Goal: Entertainment & Leisure: Browse casually

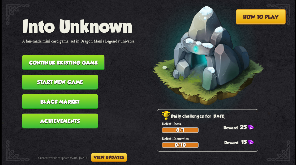
click at [43, 53] on nav "Into Unknown A fan-made mini card game, set in Dragon Mania Legends' universe. …" at bounding box center [78, 74] width 113 height 117
click at [43, 63] on button "Continue existing game" at bounding box center [63, 62] width 82 height 15
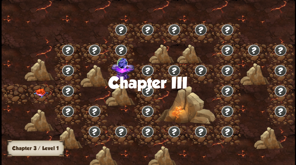
click at [37, 93] on img at bounding box center [40, 92] width 15 height 9
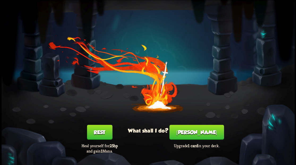
click at [197, 135] on button "[PERSON_NAME]" at bounding box center [196, 131] width 54 height 15
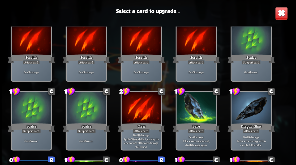
scroll to position [53, 0]
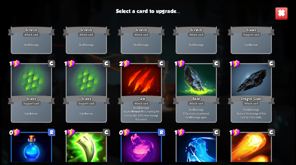
click at [281, 17] on img at bounding box center [280, 13] width 13 height 13
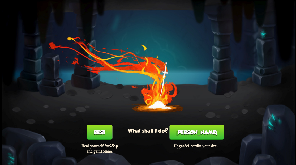
click at [197, 130] on button "[PERSON_NAME]" at bounding box center [196, 131] width 54 height 15
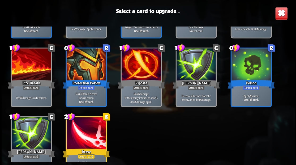
scroll to position [246, 0]
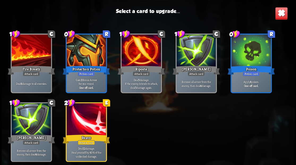
click at [85, 116] on div at bounding box center [85, 119] width 39 height 33
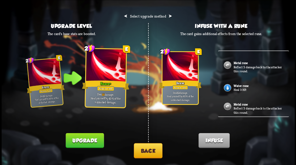
scroll to position [39, 0]
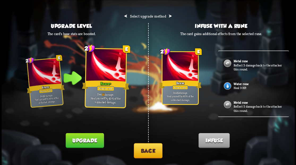
drag, startPoint x: 144, startPoint y: 153, endPoint x: 143, endPoint y: 148, distance: 4.9
click at [143, 148] on button "Back" at bounding box center [148, 150] width 29 height 15
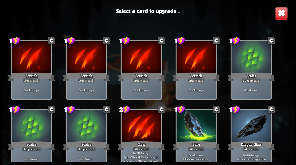
click at [287, 15] on img at bounding box center [280, 13] width 13 height 13
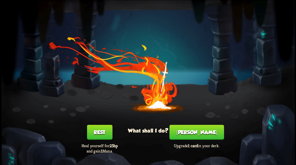
click at [263, 13] on div "You feel rested! What shall I do? Rest Heal yourself for 25hp and gain 1 Mana. …" at bounding box center [148, 82] width 293 height 165
click at [274, 10] on div "You feel rested! What shall I do? Rest Heal yourself for 25hp and gain 1 Mana. …" at bounding box center [148, 82] width 293 height 165
click at [193, 134] on button "[PERSON_NAME]" at bounding box center [196, 131] width 54 height 15
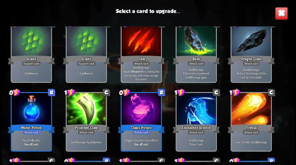
scroll to position [122, 0]
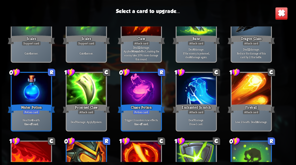
click at [191, 87] on div at bounding box center [195, 89] width 39 height 33
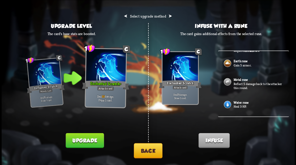
scroll to position [35, 0]
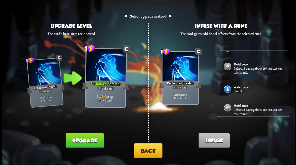
click at [150, 148] on button "Back" at bounding box center [148, 150] width 29 height 15
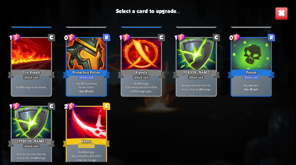
scroll to position [246, 0]
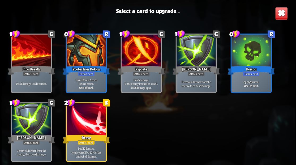
click at [86, 51] on div at bounding box center [85, 50] width 39 height 33
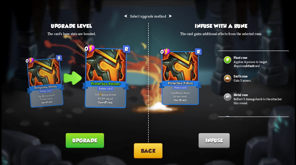
click at [145, 146] on button "Back" at bounding box center [148, 150] width 29 height 15
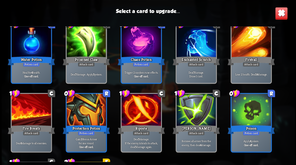
scroll to position [176, 0]
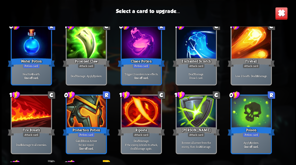
click at [191, 45] on div at bounding box center [195, 43] width 39 height 33
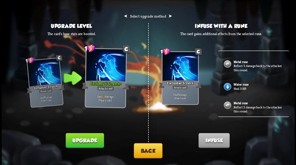
scroll to position [39, 0]
click at [150, 155] on button "Back" at bounding box center [148, 150] width 29 height 15
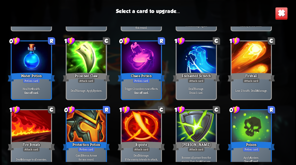
scroll to position [159, 0]
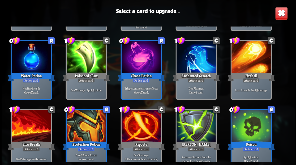
click at [143, 125] on div at bounding box center [140, 126] width 39 height 33
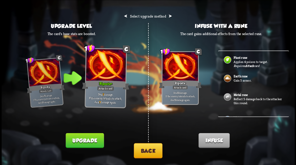
click at [236, 97] on p "Reflect 5 damage back to the attacker this round." at bounding box center [258, 101] width 50 height 8
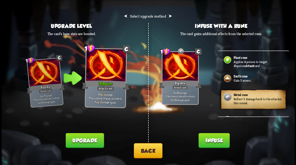
click at [212, 138] on button "Infuse" at bounding box center [213, 140] width 31 height 15
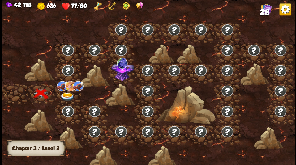
click at [70, 94] on div at bounding box center [68, 93] width 27 height 20
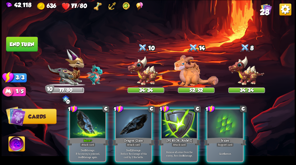
click at [265, 11] on span "28" at bounding box center [263, 11] width 9 height 9
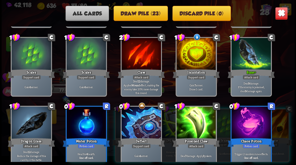
scroll to position [78, 0]
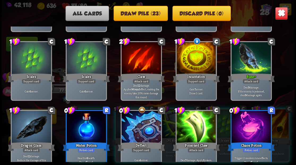
click at [282, 13] on img at bounding box center [280, 13] width 13 height 13
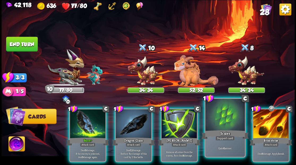
click at [229, 119] on div at bounding box center [224, 115] width 39 height 33
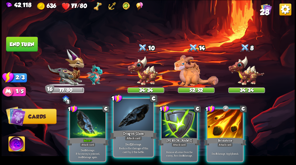
click at [130, 128] on div at bounding box center [132, 115] width 39 height 33
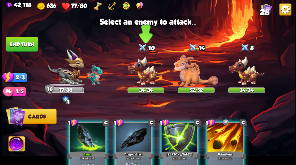
click at [140, 78] on img at bounding box center [145, 70] width 37 height 30
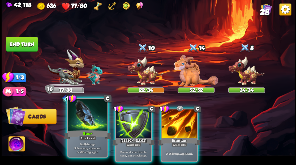
drag, startPoint x: 86, startPoint y: 125, endPoint x: 99, endPoint y: 113, distance: 17.4
click at [86, 125] on div at bounding box center [87, 115] width 39 height 33
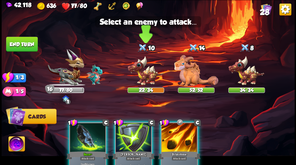
click at [141, 78] on img at bounding box center [145, 70] width 37 height 30
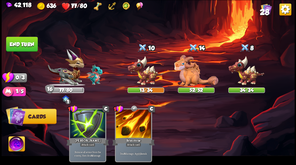
click at [24, 49] on button "End turn" at bounding box center [22, 44] width 32 height 15
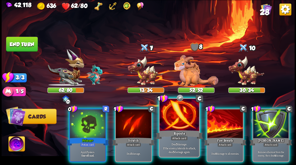
drag, startPoint x: 183, startPoint y: 129, endPoint x: 173, endPoint y: 113, distance: 18.9
click at [183, 129] on div "Riposte" at bounding box center [178, 134] width 47 height 11
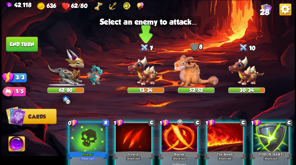
click at [151, 74] on img at bounding box center [145, 70] width 37 height 30
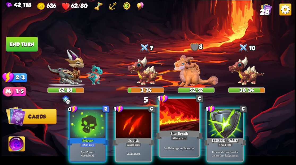
click at [179, 133] on div "Fire Breath" at bounding box center [178, 134] width 47 height 11
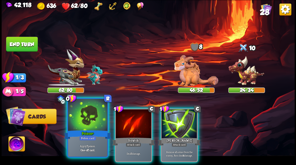
click at [84, 128] on div at bounding box center [87, 115] width 39 height 33
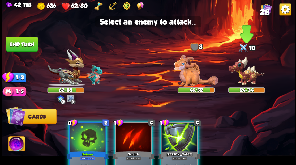
click at [252, 74] on img at bounding box center [246, 70] width 37 height 30
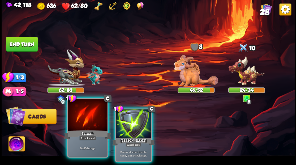
click at [86, 118] on div at bounding box center [87, 115] width 39 height 33
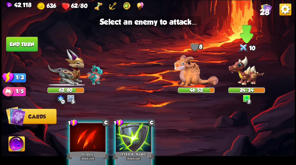
click at [243, 77] on img at bounding box center [246, 70] width 37 height 30
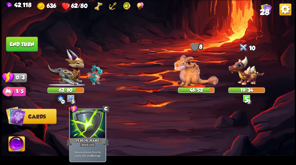
click at [32, 48] on button "End turn" at bounding box center [22, 44] width 32 height 15
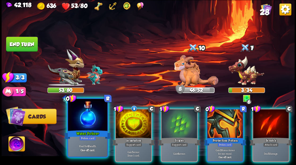
click at [87, 112] on div at bounding box center [87, 115] width 39 height 33
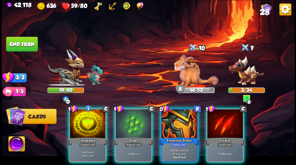
click at [87, 118] on div at bounding box center [88, 124] width 36 height 30
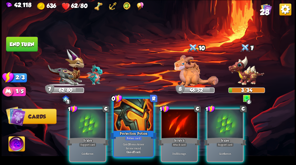
click at [135, 120] on div at bounding box center [132, 115] width 39 height 33
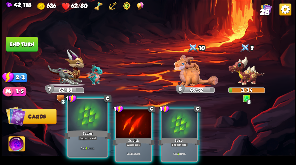
click at [90, 125] on div at bounding box center [87, 115] width 39 height 33
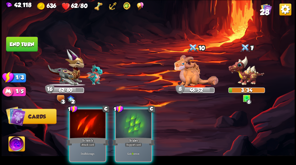
click at [71, 69] on img at bounding box center [65, 67] width 37 height 37
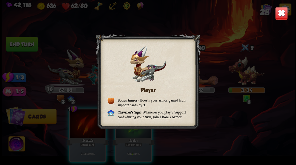
click at [283, 15] on img at bounding box center [280, 13] width 13 height 13
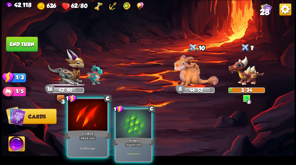
click at [84, 126] on div at bounding box center [87, 115] width 39 height 33
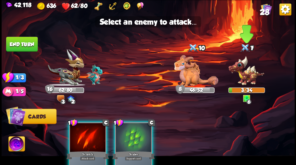
click at [247, 76] on img at bounding box center [246, 70] width 37 height 30
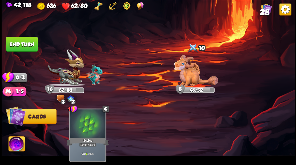
click at [10, 38] on button "End turn" at bounding box center [22, 43] width 32 height 15
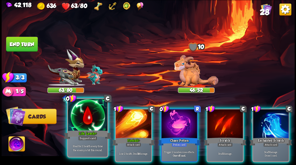
click at [81, 127] on div at bounding box center [87, 115] width 39 height 33
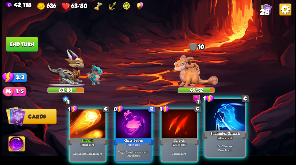
click at [225, 130] on div "Enchanted Scratch" at bounding box center [224, 134] width 47 height 11
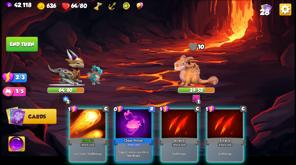
click at [121, 119] on div at bounding box center [134, 124] width 36 height 30
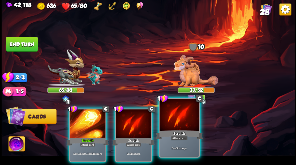
click at [183, 115] on div at bounding box center [178, 115] width 39 height 33
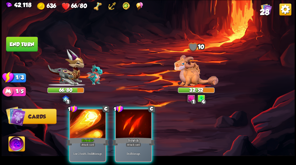
drag, startPoint x: 89, startPoint y: 130, endPoint x: 67, endPoint y: 79, distance: 55.2
click at [86, 127] on div at bounding box center [88, 124] width 36 height 30
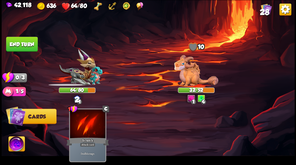
click at [28, 43] on button "End turn" at bounding box center [22, 44] width 32 height 15
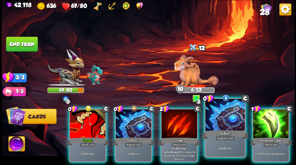
click at [220, 125] on div at bounding box center [224, 115] width 39 height 33
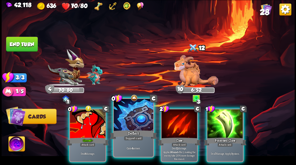
click at [132, 110] on div at bounding box center [132, 115] width 39 height 33
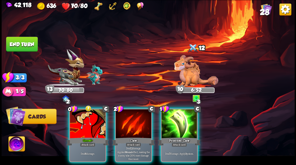
click at [21, 43] on button "End turn" at bounding box center [22, 44] width 32 height 15
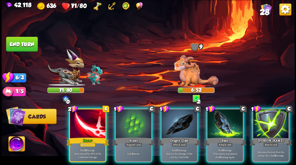
click at [187, 71] on img at bounding box center [196, 70] width 44 height 31
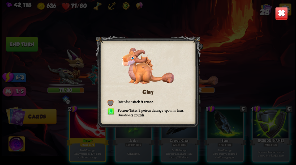
click at [277, 17] on img at bounding box center [280, 13] width 13 height 13
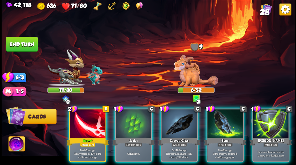
click at [23, 47] on button "End turn" at bounding box center [22, 44] width 32 height 15
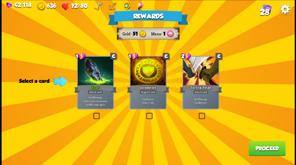
click at [264, 13] on span "28" at bounding box center [263, 11] width 9 height 9
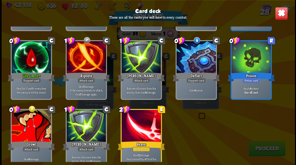
scroll to position [326, 0]
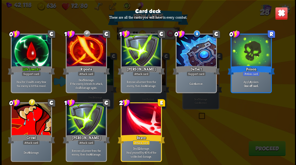
click at [279, 18] on img at bounding box center [280, 13] width 13 height 13
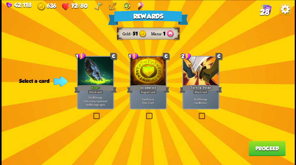
click at [197, 113] on label at bounding box center [197, 113] width 0 height 0
click at [0, 0] on input "checkbox" at bounding box center [0, 0] width 0 height 0
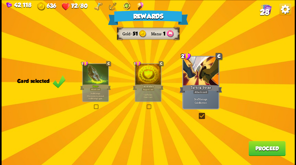
click at [263, 153] on button "Proceed" at bounding box center [266, 148] width 37 height 15
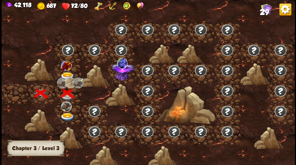
click at [65, 72] on img at bounding box center [67, 76] width 15 height 9
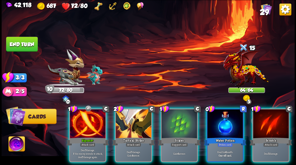
click at [76, 136] on div "Riposte+" at bounding box center [87, 141] width 42 height 10
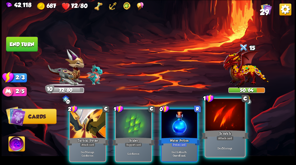
click at [215, 123] on div at bounding box center [224, 115] width 39 height 33
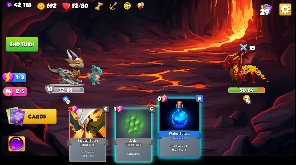
click at [172, 126] on div at bounding box center [178, 115] width 39 height 33
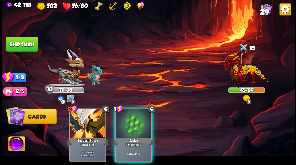
click at [135, 136] on div "Scales" at bounding box center [133, 141] width 42 height 10
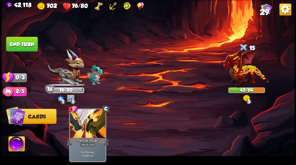
click at [20, 42] on button "End turn" at bounding box center [22, 43] width 32 height 15
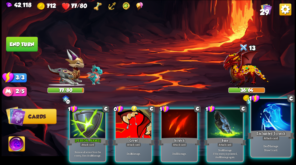
click at [266, 124] on div at bounding box center [270, 115] width 39 height 33
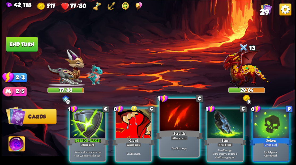
click at [166, 126] on div at bounding box center [178, 115] width 39 height 33
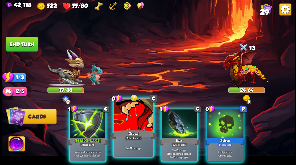
click at [127, 132] on div "Growl" at bounding box center [133, 134] width 47 height 11
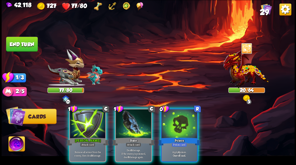
click at [25, 47] on button "End turn" at bounding box center [22, 44] width 32 height 15
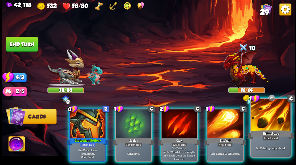
click at [266, 131] on div "Brimstone" at bounding box center [270, 134] width 47 height 11
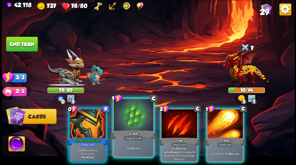
click at [139, 115] on div at bounding box center [132, 115] width 39 height 33
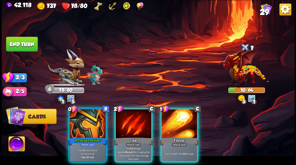
click at [91, 120] on div at bounding box center [88, 124] width 36 height 30
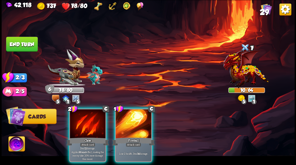
click at [22, 43] on button "End turn" at bounding box center [22, 44] width 32 height 15
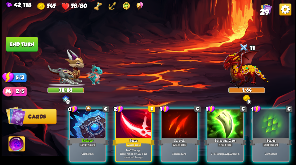
click at [27, 43] on button "End turn" at bounding box center [22, 44] width 32 height 15
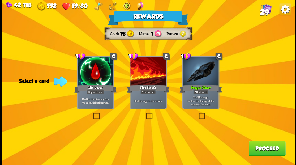
click at [145, 113] on label at bounding box center [145, 113] width 0 height 0
click at [0, 0] on input "checkbox" at bounding box center [0, 0] width 0 height 0
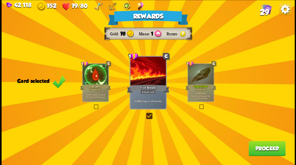
click at [261, 158] on div "Rewards Gold 78 Mana 1 Runes Card selected 1 C Life Leech Support card Heal for…" at bounding box center [148, 82] width 293 height 165
click at [262, 149] on button "Proceed" at bounding box center [266, 148] width 37 height 15
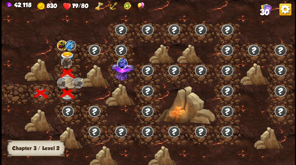
click at [66, 52] on img at bounding box center [67, 56] width 15 height 9
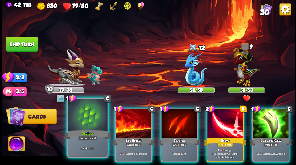
click at [95, 119] on div at bounding box center [87, 115] width 39 height 33
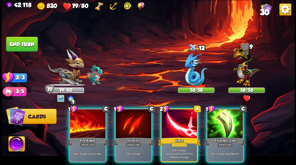
click at [90, 117] on div at bounding box center [88, 124] width 36 height 30
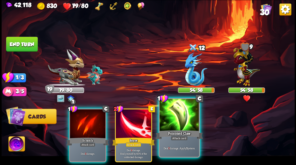
drag, startPoint x: 184, startPoint y: 118, endPoint x: 180, endPoint y: 117, distance: 4.0
click at [181, 118] on div at bounding box center [178, 115] width 39 height 33
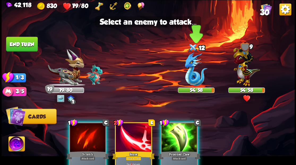
drag, startPoint x: 193, startPoint y: 82, endPoint x: 191, endPoint y: 79, distance: 3.2
click at [192, 81] on img at bounding box center [196, 69] width 23 height 34
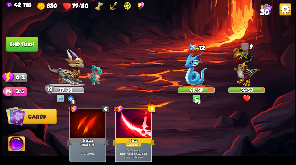
click at [16, 47] on button "End turn" at bounding box center [22, 44] width 32 height 15
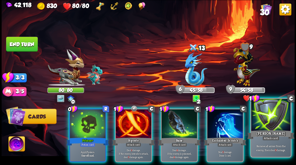
click at [265, 124] on div at bounding box center [270, 115] width 39 height 33
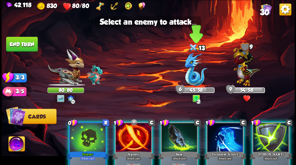
click at [189, 74] on img at bounding box center [196, 69] width 23 height 34
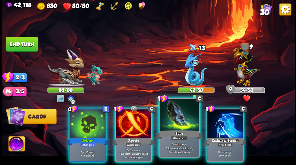
click at [179, 124] on div at bounding box center [178, 115] width 39 height 33
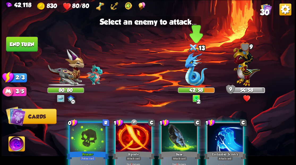
click at [189, 77] on img at bounding box center [196, 69] width 23 height 34
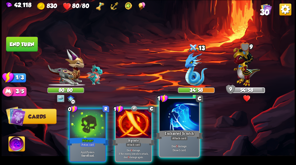
click at [178, 129] on div "Enchanted Scratch" at bounding box center [178, 134] width 47 height 11
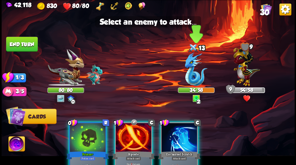
click at [190, 78] on img at bounding box center [196, 69] width 23 height 34
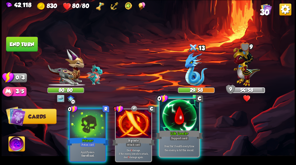
click at [175, 128] on div at bounding box center [178, 115] width 39 height 33
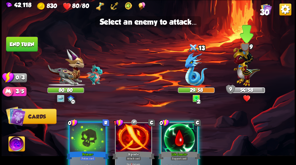
click at [239, 72] on img at bounding box center [246, 65] width 27 height 42
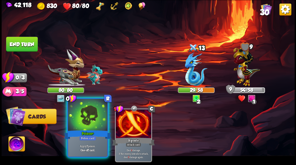
click at [78, 135] on div "Poison+" at bounding box center [87, 134] width 47 height 11
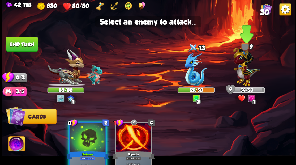
click at [242, 73] on img at bounding box center [246, 65] width 27 height 42
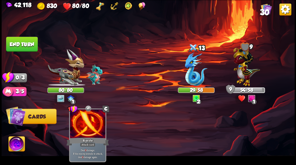
click at [242, 73] on img at bounding box center [246, 65] width 27 height 42
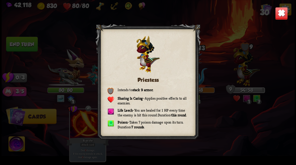
click at [281, 13] on img at bounding box center [280, 13] width 13 height 13
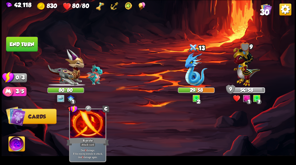
click at [279, 11] on img at bounding box center [285, 9] width 12 height 12
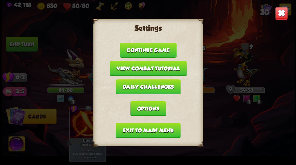
click at [286, 12] on img at bounding box center [280, 13] width 13 height 13
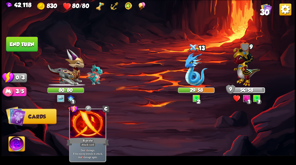
click at [26, 47] on button "End turn" at bounding box center [22, 44] width 32 height 15
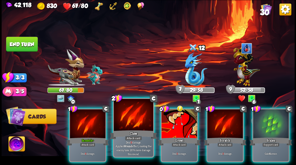
click at [126, 130] on div "Claw" at bounding box center [133, 134] width 47 height 11
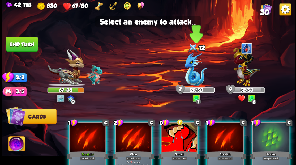
click at [190, 75] on img at bounding box center [196, 69] width 23 height 34
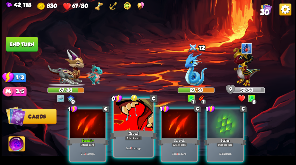
click at [135, 119] on div at bounding box center [132, 115] width 39 height 33
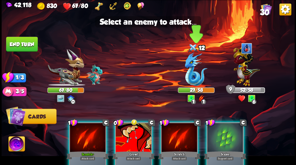
click at [192, 80] on img at bounding box center [196, 69] width 23 height 34
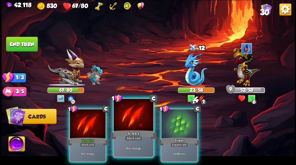
click at [133, 118] on div at bounding box center [132, 115] width 39 height 33
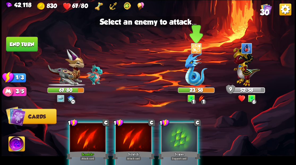
click at [196, 76] on img at bounding box center [196, 69] width 23 height 34
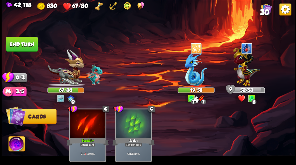
click at [29, 44] on button "End turn" at bounding box center [22, 44] width 32 height 15
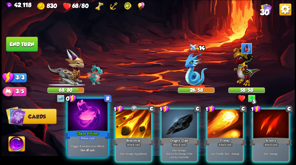
click at [94, 115] on div at bounding box center [87, 115] width 39 height 33
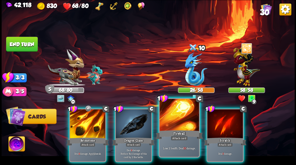
click at [180, 130] on div "Fireball" at bounding box center [178, 134] width 47 height 11
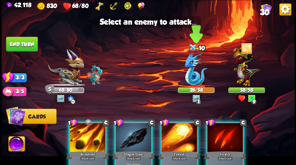
click at [190, 78] on img at bounding box center [196, 69] width 23 height 34
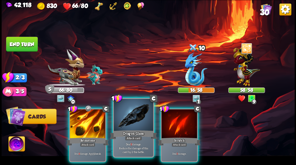
drag, startPoint x: 131, startPoint y: 117, endPoint x: 130, endPoint y: 113, distance: 4.4
click at [131, 117] on div at bounding box center [132, 115] width 39 height 33
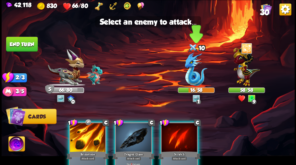
click at [196, 80] on img at bounding box center [196, 69] width 23 height 34
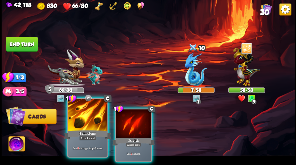
click at [89, 128] on div at bounding box center [87, 115] width 39 height 33
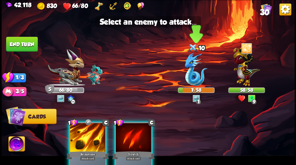
click at [192, 77] on img at bounding box center [196, 69] width 23 height 34
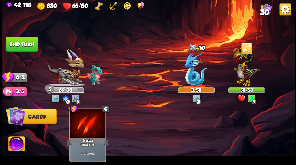
click at [27, 45] on button "End turn" at bounding box center [22, 44] width 32 height 15
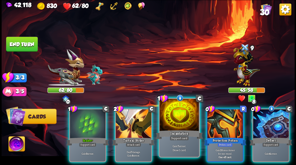
click at [184, 129] on div "Incantation" at bounding box center [178, 134] width 47 height 11
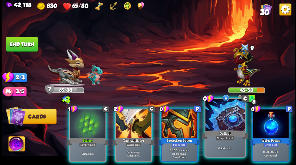
click at [211, 130] on div "Deflect" at bounding box center [224, 134] width 47 height 11
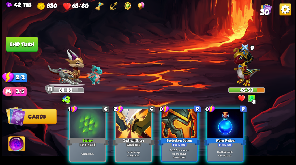
click at [211, 136] on div "Water Potion" at bounding box center [224, 141] width 42 height 10
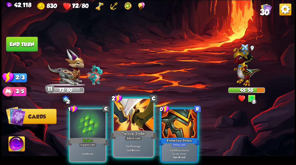
click at [141, 125] on div at bounding box center [132, 115] width 39 height 33
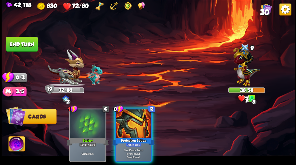
click at [141, 127] on div at bounding box center [134, 124] width 36 height 30
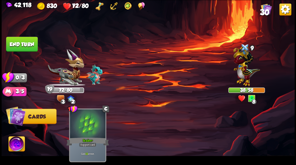
click at [30, 47] on button "End turn" at bounding box center [22, 44] width 32 height 15
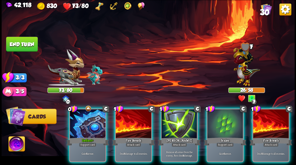
click at [244, 69] on img at bounding box center [246, 65] width 27 height 42
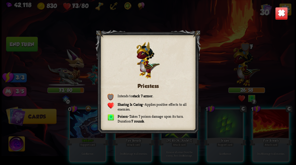
click at [279, 13] on img at bounding box center [280, 13] width 13 height 13
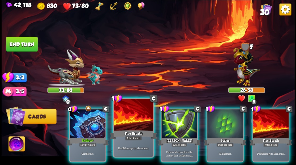
click at [132, 122] on div at bounding box center [132, 115] width 39 height 33
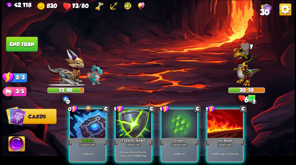
drag, startPoint x: 221, startPoint y: 129, endPoint x: 219, endPoint y: 115, distance: 14.2
click at [221, 128] on div "1 C Fire Breath Attack card Deal 6 damage to all enemies." at bounding box center [224, 135] width 37 height 54
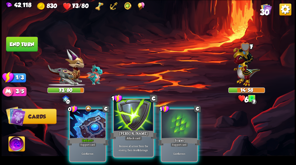
click at [121, 134] on div "[PERSON_NAME]" at bounding box center [133, 134] width 47 height 11
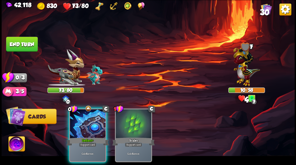
click at [15, 43] on button "End turn" at bounding box center [22, 44] width 32 height 15
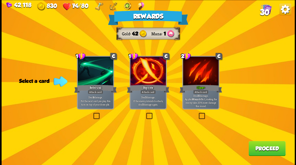
click at [92, 113] on label at bounding box center [92, 113] width 0 height 0
click at [0, 0] on input "checkbox" at bounding box center [0, 0] width 0 height 0
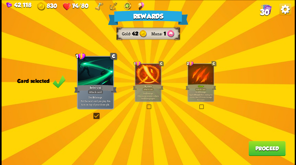
click at [259, 150] on button "Proceed" at bounding box center [266, 148] width 37 height 15
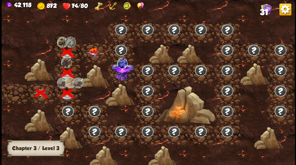
click at [96, 51] on img at bounding box center [93, 51] width 15 height 9
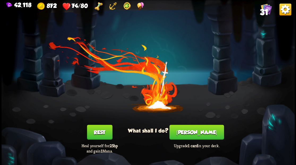
click at [192, 132] on button "[PERSON_NAME]" at bounding box center [196, 131] width 54 height 15
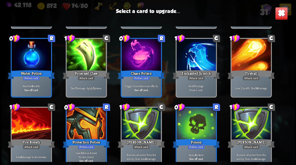
scroll to position [158, 0]
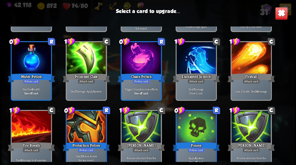
click at [199, 61] on div at bounding box center [195, 58] width 39 height 33
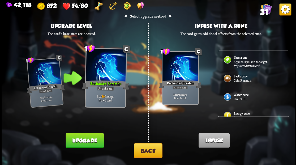
scroll to position [8, 0]
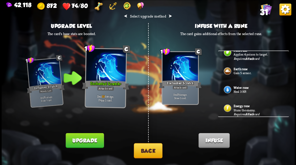
click at [233, 108] on p "Stuns the enemy." at bounding box center [258, 110] width 50 height 4
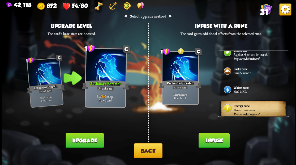
drag, startPoint x: 220, startPoint y: 139, endPoint x: 217, endPoint y: 135, distance: 5.1
click at [218, 138] on button "Infuse" at bounding box center [213, 140] width 31 height 15
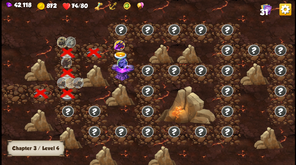
click at [119, 45] on img at bounding box center [119, 45] width 11 height 10
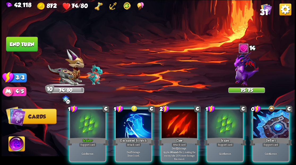
drag, startPoint x: 275, startPoint y: 127, endPoint x: 272, endPoint y: 120, distance: 7.4
click at [275, 126] on div at bounding box center [271, 124] width 36 height 30
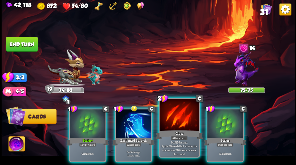
click at [167, 124] on div at bounding box center [178, 115] width 39 height 33
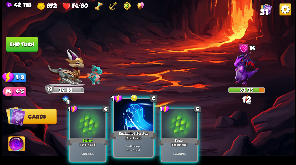
click at [135, 127] on div at bounding box center [132, 115] width 39 height 33
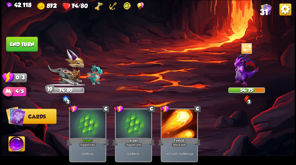
click at [16, 44] on button "End turn" at bounding box center [22, 44] width 32 height 15
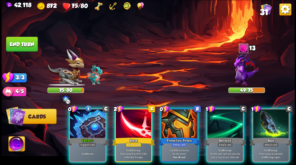
drag, startPoint x: 81, startPoint y: 127, endPoint x: 78, endPoint y: 122, distance: 6.0
click at [81, 127] on div at bounding box center [88, 124] width 36 height 30
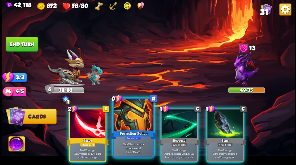
click at [127, 115] on div at bounding box center [132, 115] width 39 height 33
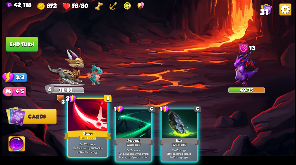
click at [86, 122] on div at bounding box center [87, 115] width 39 height 33
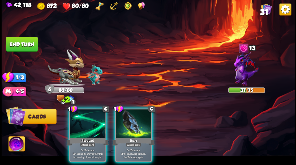
click at [83, 122] on div at bounding box center [88, 124] width 36 height 30
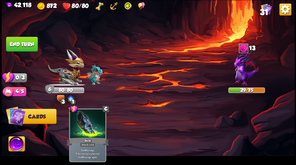
click at [21, 41] on button "End turn" at bounding box center [22, 44] width 32 height 15
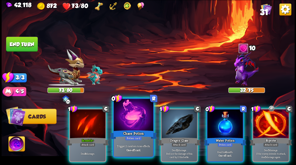
click at [120, 126] on div at bounding box center [132, 115] width 39 height 33
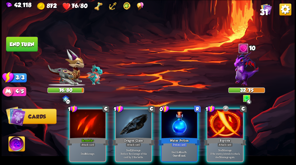
drag, startPoint x: 177, startPoint y: 124, endPoint x: 173, endPoint y: 123, distance: 3.9
click at [176, 124] on div at bounding box center [179, 124] width 36 height 30
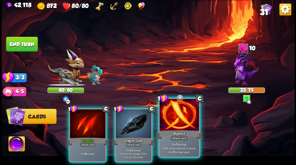
click at [175, 119] on div at bounding box center [178, 115] width 39 height 33
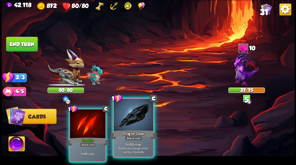
click at [129, 117] on div at bounding box center [132, 115] width 39 height 33
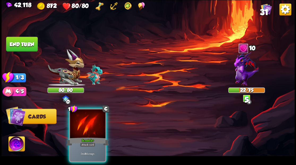
click at [99, 115] on div at bounding box center [88, 124] width 36 height 30
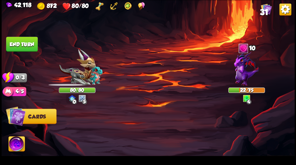
click at [32, 47] on button "End turn" at bounding box center [22, 44] width 32 height 15
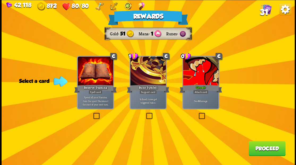
click at [266, 11] on span "31" at bounding box center [263, 11] width 8 height 9
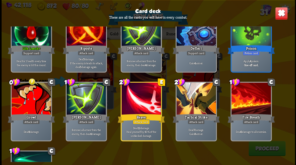
scroll to position [353, 0]
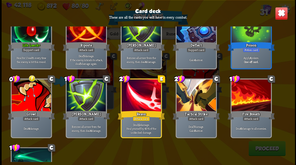
click at [284, 14] on img at bounding box center [280, 13] width 13 height 13
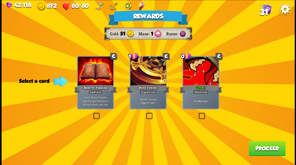
drag, startPoint x: 272, startPoint y: 159, endPoint x: 269, endPoint y: 156, distance: 4.1
click at [270, 158] on div "Rewards Gold 51 Mana 1 Runes Select a card C Reserve Stamina Spell card Spend a…" at bounding box center [148, 82] width 293 height 165
click at [259, 153] on button "Proceed" at bounding box center [266, 148] width 37 height 15
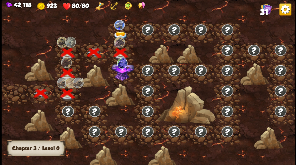
click at [120, 77] on img at bounding box center [122, 71] width 23 height 20
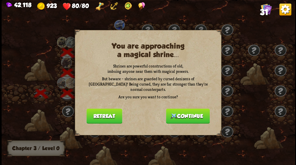
click at [180, 115] on button "Continue" at bounding box center [188, 115] width 44 height 15
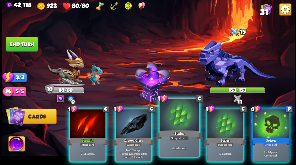
click at [171, 122] on div at bounding box center [178, 115] width 39 height 33
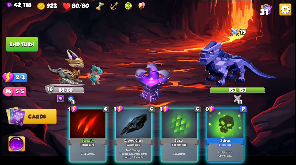
click at [222, 120] on div at bounding box center [225, 124] width 36 height 30
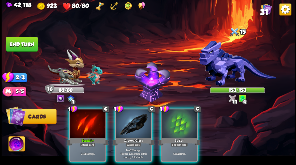
drag, startPoint x: 136, startPoint y: 115, endPoint x: 124, endPoint y: 114, distance: 11.9
click at [135, 115] on div at bounding box center [134, 124] width 36 height 30
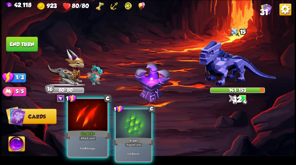
click at [85, 117] on div at bounding box center [87, 115] width 39 height 33
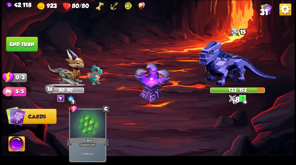
click at [23, 40] on button "End turn" at bounding box center [22, 44] width 32 height 15
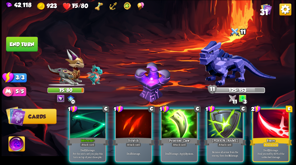
click at [223, 119] on div at bounding box center [225, 124] width 36 height 30
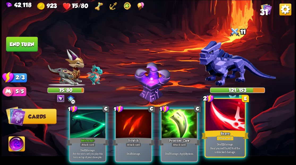
click at [215, 120] on div at bounding box center [224, 115] width 39 height 33
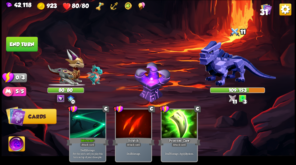
click at [23, 50] on button "End turn" at bounding box center [22, 44] width 32 height 15
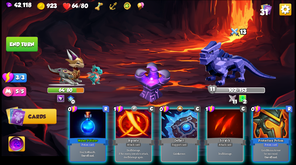
click at [78, 117] on div at bounding box center [88, 124] width 36 height 30
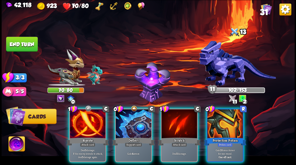
drag, startPoint x: 129, startPoint y: 121, endPoint x: 128, endPoint y: 108, distance: 12.5
click at [128, 120] on div at bounding box center [134, 124] width 36 height 30
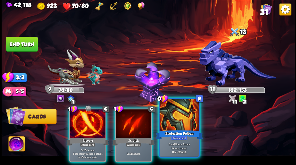
click at [169, 117] on div at bounding box center [178, 115] width 39 height 33
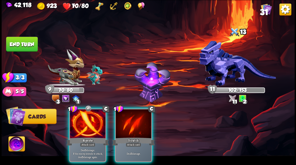
click at [87, 115] on div at bounding box center [88, 124] width 36 height 30
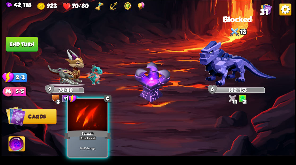
click at [85, 115] on div at bounding box center [87, 115] width 39 height 33
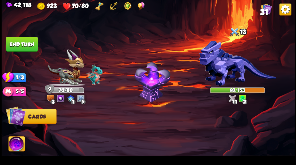
click at [28, 43] on button "End turn" at bounding box center [22, 43] width 32 height 15
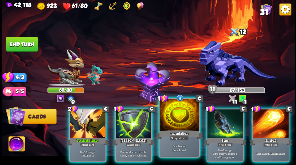
click at [162, 124] on div at bounding box center [178, 115] width 39 height 33
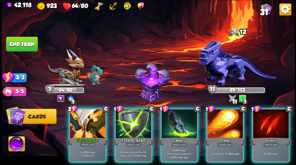
click at [17, 144] on img at bounding box center [16, 144] width 16 height 16
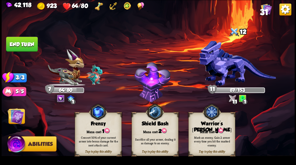
click at [198, 132] on div "Mark an enemy. Gain 2 armor every time you hit the marked enemy." at bounding box center [211, 141] width 47 height 18
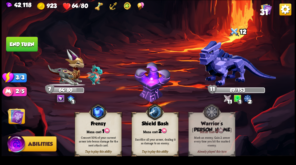
click at [12, 117] on img at bounding box center [15, 115] width 16 height 16
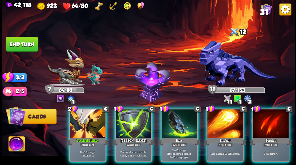
drag, startPoint x: 175, startPoint y: 124, endPoint x: 169, endPoint y: 125, distance: 6.0
click at [175, 124] on div at bounding box center [179, 124] width 36 height 30
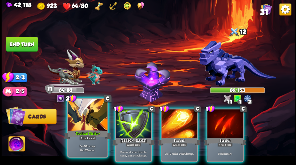
click at [85, 121] on div at bounding box center [87, 115] width 39 height 33
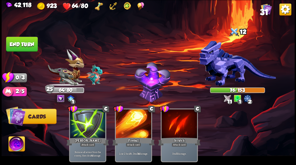
click at [25, 41] on button "End turn" at bounding box center [22, 44] width 32 height 15
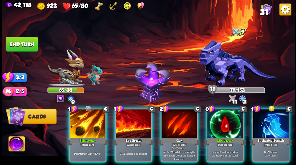
click at [232, 120] on div at bounding box center [225, 124] width 36 height 30
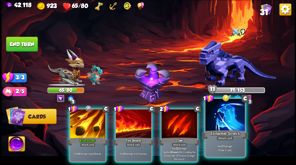
click at [222, 115] on div at bounding box center [224, 115] width 39 height 33
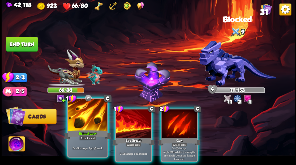
click at [72, 120] on div at bounding box center [87, 115] width 39 height 33
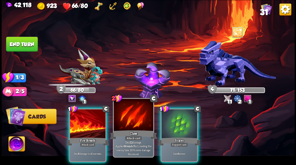
click at [126, 131] on div "Claw" at bounding box center [133, 134] width 47 height 11
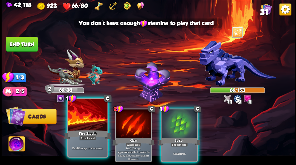
click at [84, 126] on div at bounding box center [87, 115] width 39 height 33
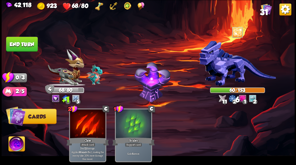
drag, startPoint x: 32, startPoint y: 42, endPoint x: 35, endPoint y: 43, distance: 3.6
click at [32, 42] on button "End turn" at bounding box center [22, 43] width 32 height 15
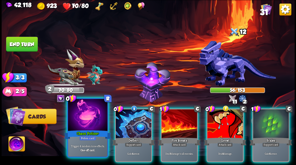
click at [89, 119] on div at bounding box center [87, 115] width 39 height 33
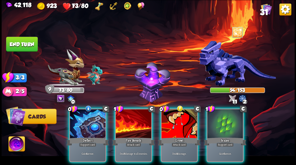
click at [93, 121] on div at bounding box center [88, 124] width 36 height 30
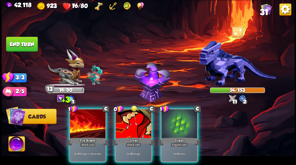
click at [97, 119] on div at bounding box center [88, 124] width 36 height 30
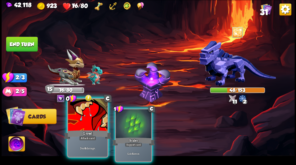
click at [90, 111] on div at bounding box center [87, 115] width 39 height 33
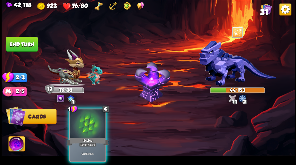
click at [25, 48] on button "End turn" at bounding box center [22, 44] width 32 height 15
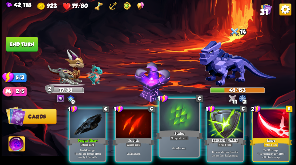
click at [177, 120] on div at bounding box center [178, 115] width 39 height 33
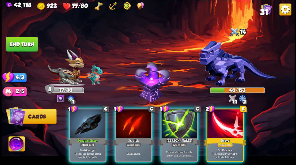
click at [78, 136] on div "Dragon Glass+" at bounding box center [87, 141] width 42 height 10
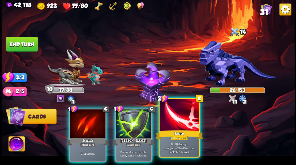
click at [167, 138] on div "Reave" at bounding box center [178, 134] width 47 height 11
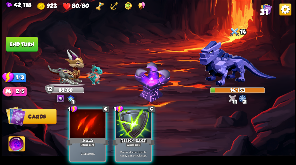
click at [90, 116] on div at bounding box center [88, 124] width 36 height 30
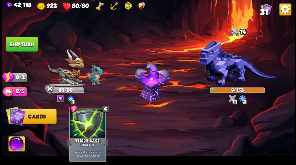
click at [23, 40] on button "End turn" at bounding box center [22, 44] width 32 height 15
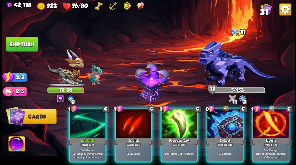
click at [216, 113] on div at bounding box center [225, 124] width 36 height 30
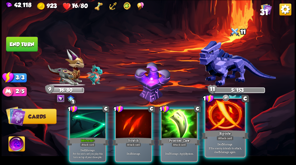
click at [223, 120] on div at bounding box center [224, 115] width 39 height 33
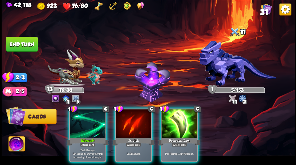
drag, startPoint x: 185, startPoint y: 121, endPoint x: 180, endPoint y: 118, distance: 6.4
click at [185, 121] on div at bounding box center [179, 124] width 36 height 30
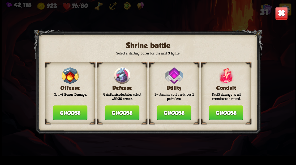
click at [121, 113] on button "Choose" at bounding box center [122, 112] width 34 height 15
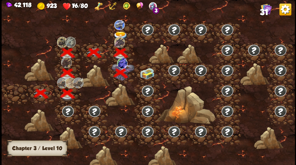
click at [147, 74] on img at bounding box center [146, 73] width 15 height 11
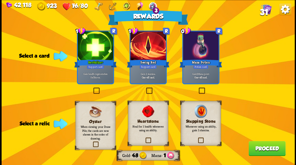
click at [197, 88] on label at bounding box center [197, 88] width 0 height 0
click at [0, 0] on input "checkbox" at bounding box center [0, 0] width 0 height 0
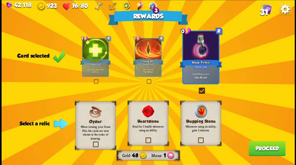
click at [144, 138] on label at bounding box center [144, 138] width 0 height 0
click at [0, 0] on input "checkbox" at bounding box center [0, 0] width 0 height 0
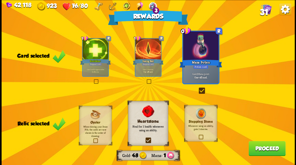
click at [262, 153] on button "Proceed" at bounding box center [266, 148] width 37 height 15
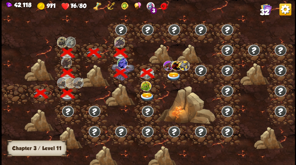
scroll to position [0, 81]
